Goal: Transaction & Acquisition: Purchase product/service

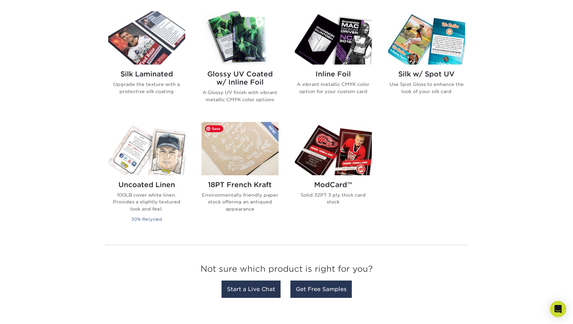
scroll to position [339, 0]
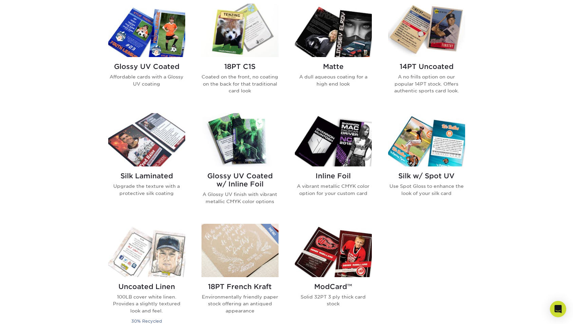
click at [239, 66] on h2 "18PT C1S" at bounding box center [240, 66] width 77 height 8
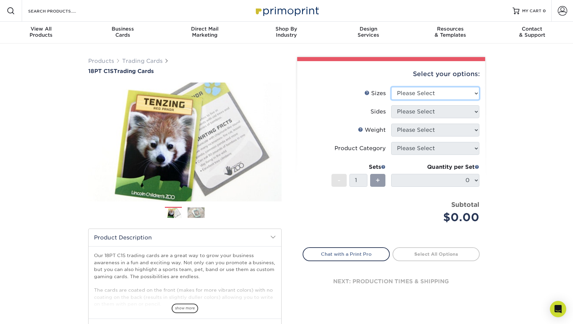
click at [404, 95] on select "Please Select 2.5" x 3.5"" at bounding box center [435, 93] width 88 height 13
select select "2.50x3.50"
click at [391, 87] on select "Please Select 2.5" x 3.5"" at bounding box center [435, 93] width 88 height 13
click at [407, 113] on select "Please Select Print Both Sides Print Front Only" at bounding box center [435, 111] width 88 height 13
select select "13abbda7-1d64-4f25-8bb2-c179b224825d"
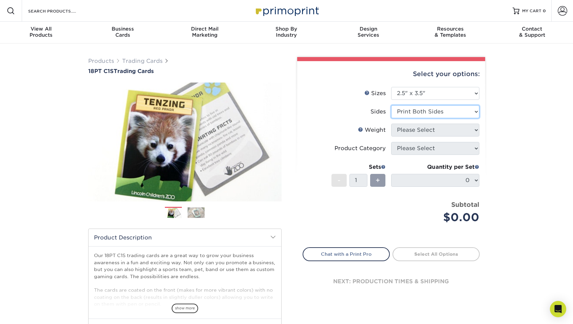
click at [391, 105] on select "Please Select Print Both Sides Print Front Only" at bounding box center [435, 111] width 88 height 13
click at [405, 135] on select "Please Select 18PT C1S" at bounding box center [435, 130] width 88 height 13
select select "18PTC1S"
click at [391, 124] on select "Please Select 18PT C1S" at bounding box center [435, 130] width 88 height 13
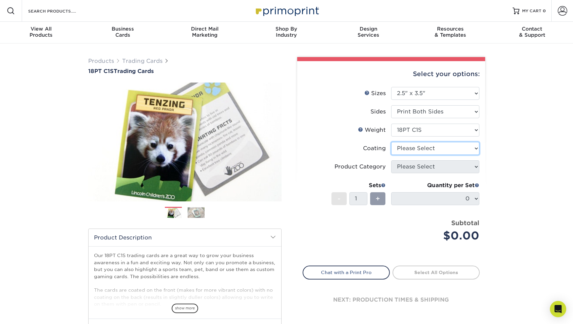
click at [405, 152] on select at bounding box center [435, 148] width 88 height 13
click at [391, 142] on select at bounding box center [435, 148] width 88 height 13
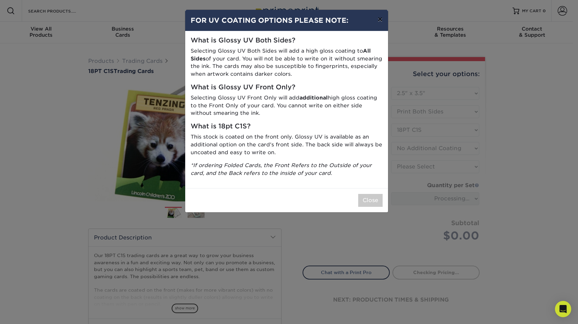
click at [381, 23] on button "×" at bounding box center [380, 19] width 16 height 19
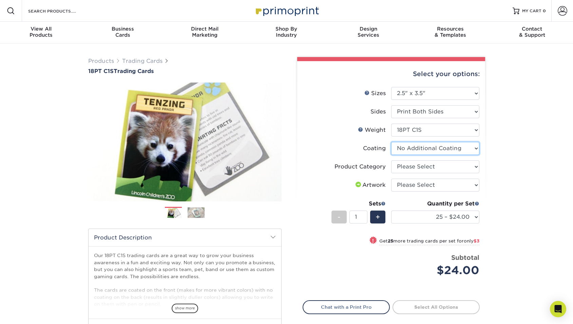
click at [426, 148] on select at bounding box center [435, 148] width 88 height 13
select select "1e8116af-acfc-44b1-83dc-8181aa338834"
click at [391, 142] on select at bounding box center [435, 148] width 88 height 13
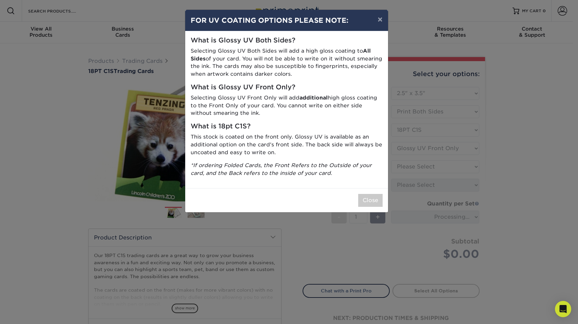
click at [336, 196] on div "Close" at bounding box center [286, 200] width 203 height 24
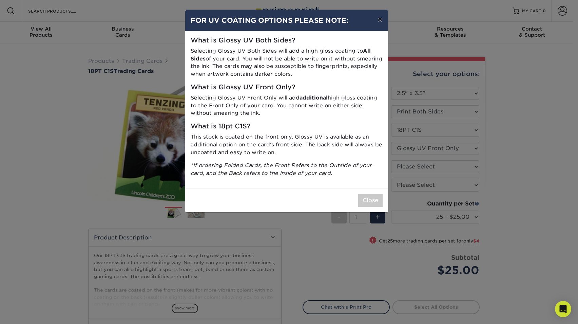
click at [381, 21] on button "×" at bounding box center [380, 19] width 16 height 19
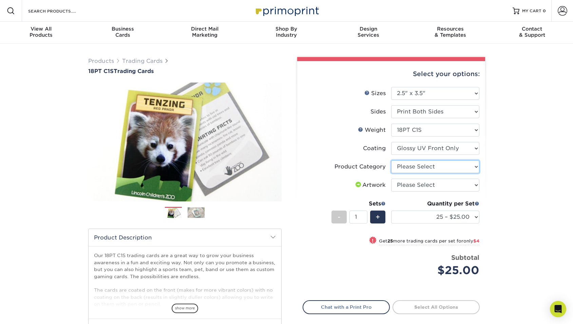
click at [416, 164] on select "Please Select Trading Cards" at bounding box center [435, 166] width 88 height 13
select select "c2f9bce9-36c2-409d-b101-c29d9d031e18"
click at [391, 160] on select "Please Select Trading Cards" at bounding box center [435, 166] width 88 height 13
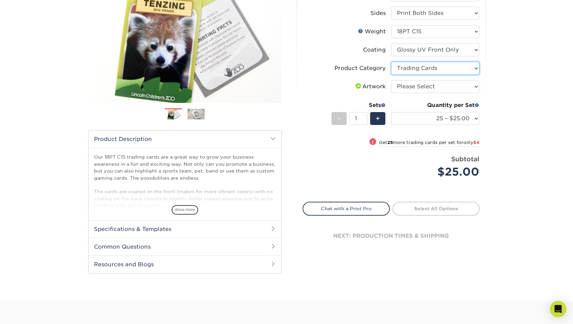
scroll to position [102, 0]
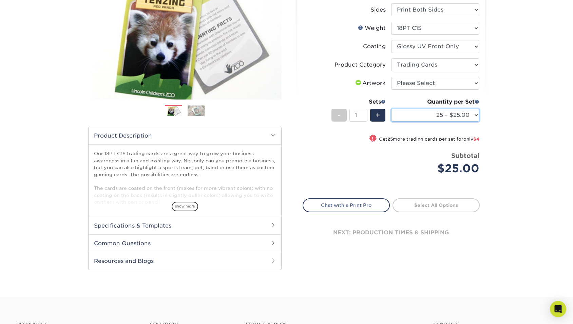
click at [446, 120] on select "25 – $25.00 50 – $29.00 75 – $37.00 100 – $41.00 250 – $48.00 500 – $58.00 1000…" at bounding box center [435, 115] width 88 height 13
select select "50 – $29.00"
click at [391, 109] on select "25 – $25.00 50 – $29.00 75 – $37.00 100 – $41.00 250 – $48.00 500 – $58.00 1000…" at bounding box center [435, 115] width 88 height 13
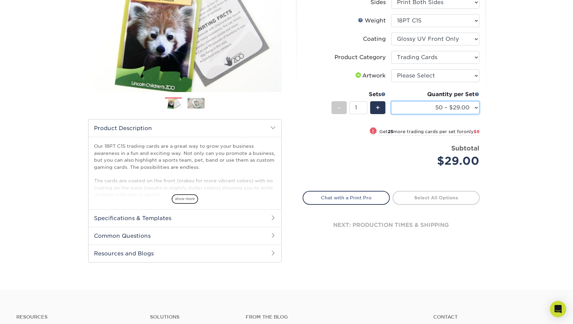
scroll to position [136, 0]
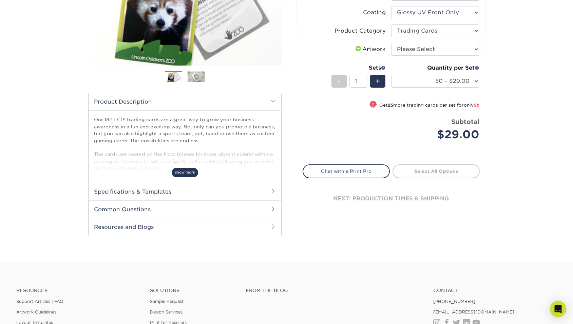
click at [181, 173] on span "show more" at bounding box center [185, 172] width 26 height 9
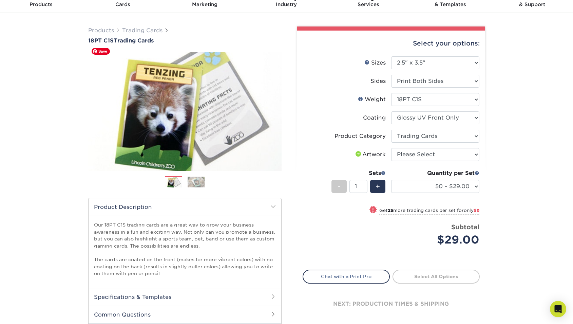
scroll to position [0, 0]
